Goal: Book appointment/travel/reservation

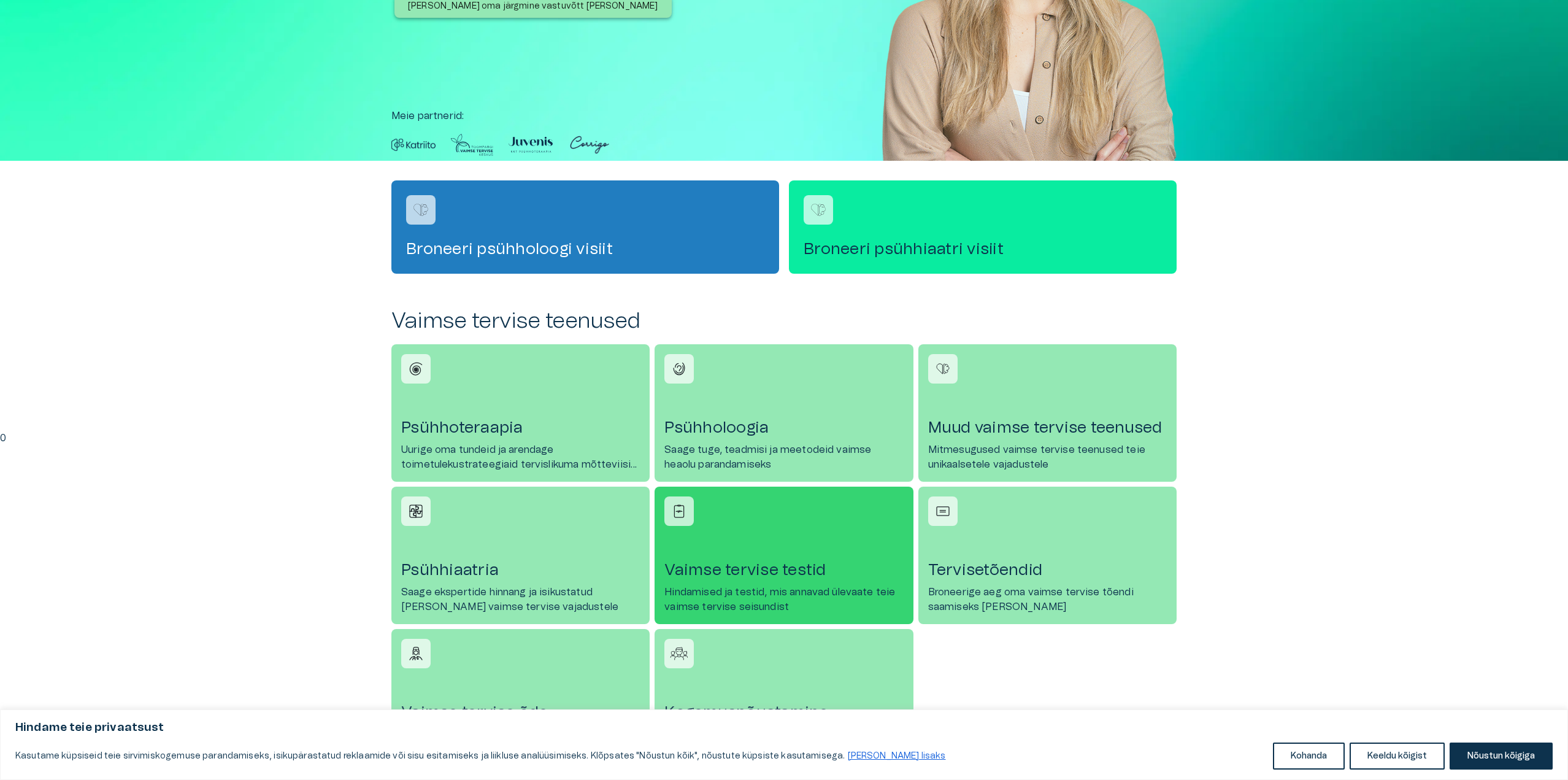
click at [742, 486] on link "[PERSON_NAME] tervise testid Hindamised ja testid, mis annavad ülevaate teie va…" at bounding box center [784, 555] width 258 height 138
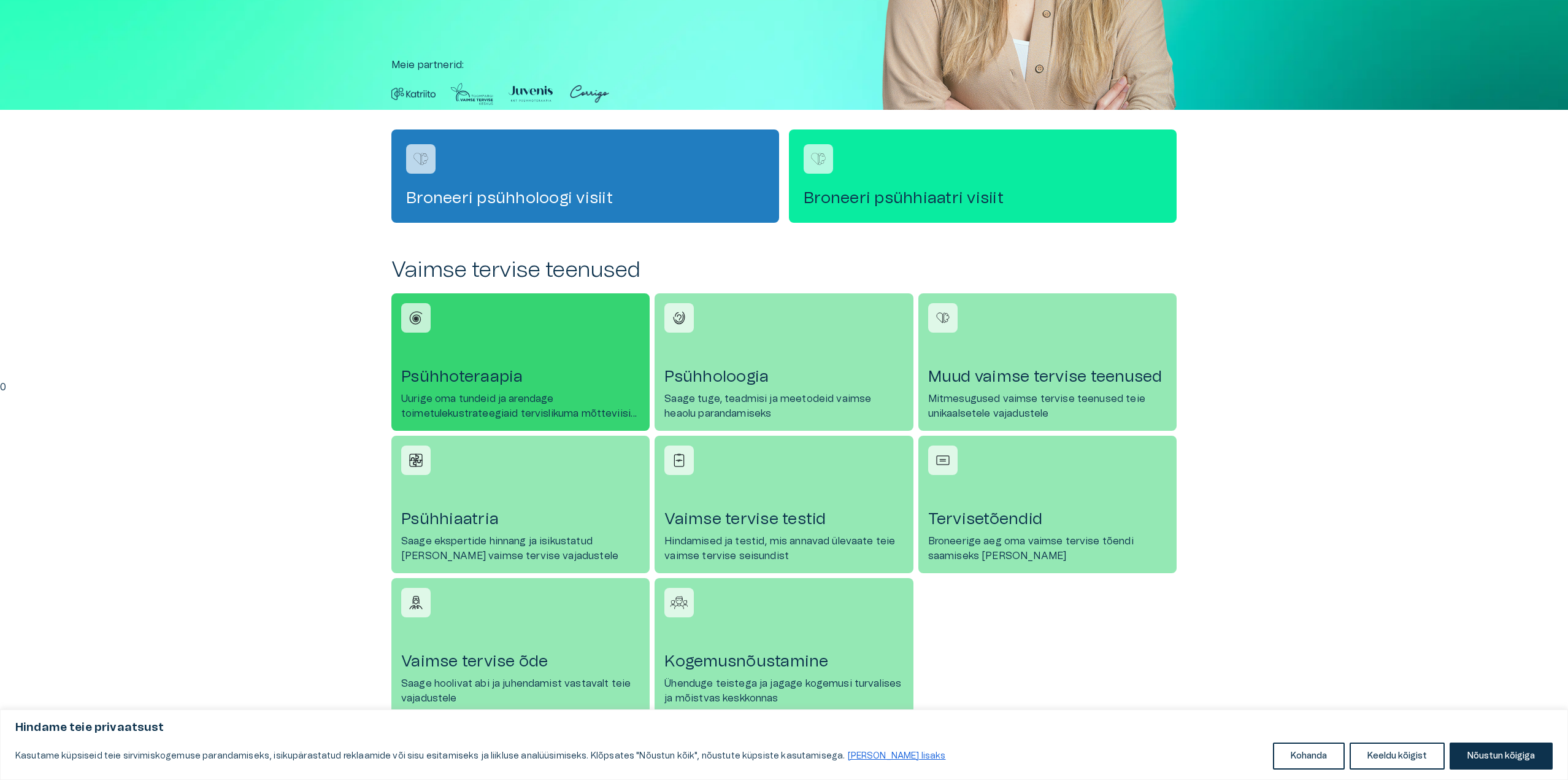
scroll to position [368, 0]
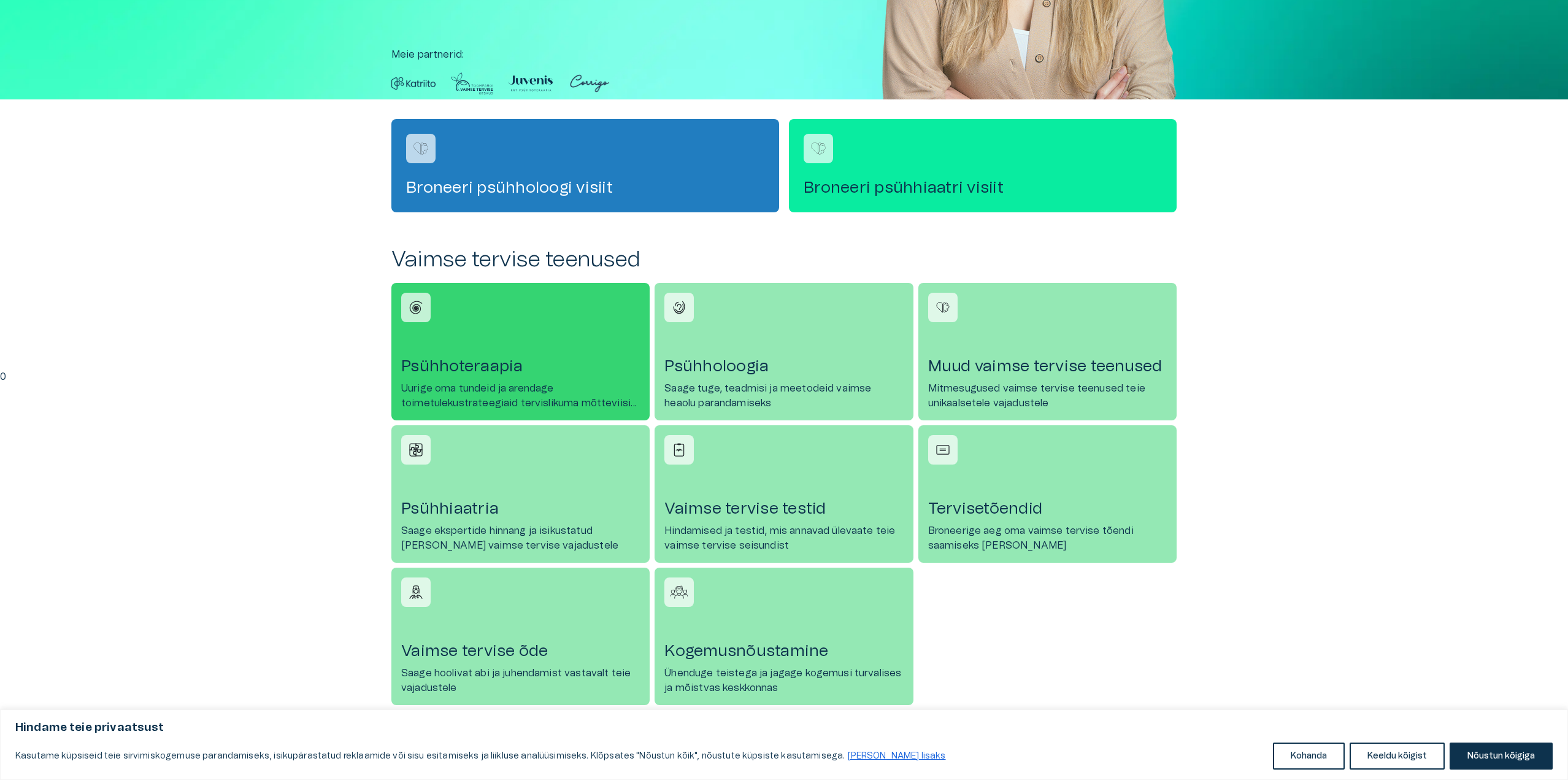
click at [488, 425] on link "Psühhiaatria Saage ekspertide hinnang ja isikustatud [PERSON_NAME] vaimse tervi…" at bounding box center [520, 494] width 258 height 138
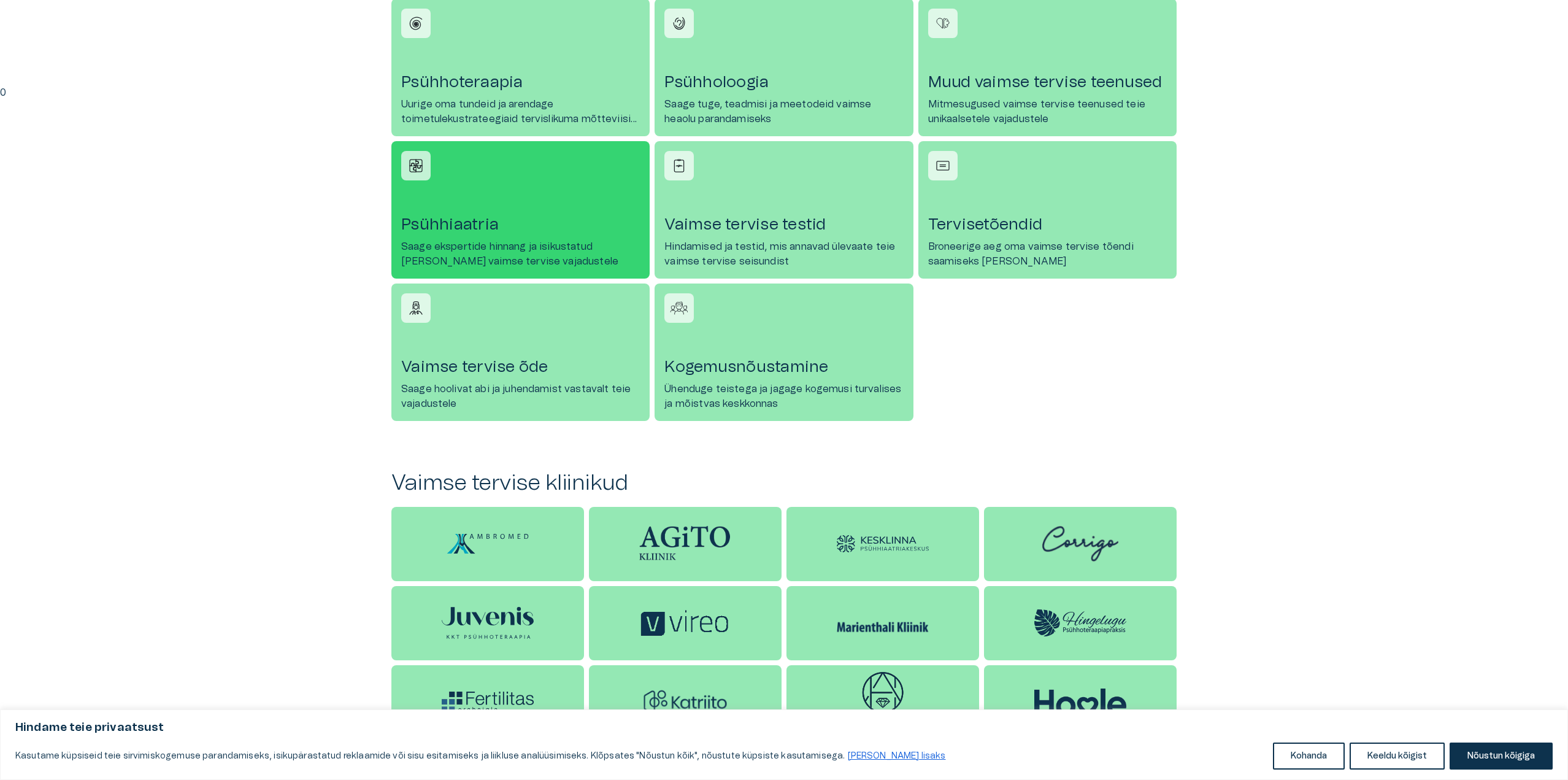
scroll to position [354, 0]
